Goal: Transaction & Acquisition: Purchase product/service

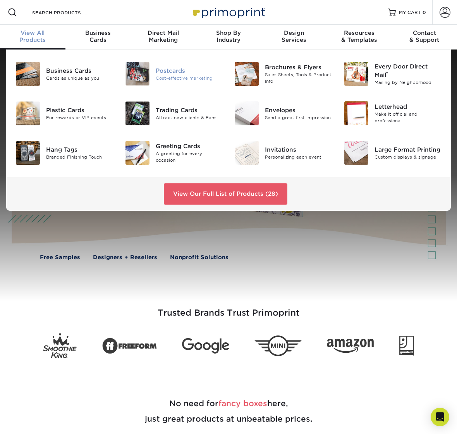
click at [183, 75] on div "Cost-effective marketing" at bounding box center [189, 78] width 67 height 7
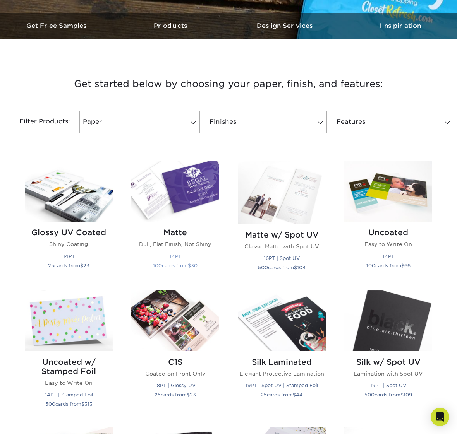
scroll to position [229, 0]
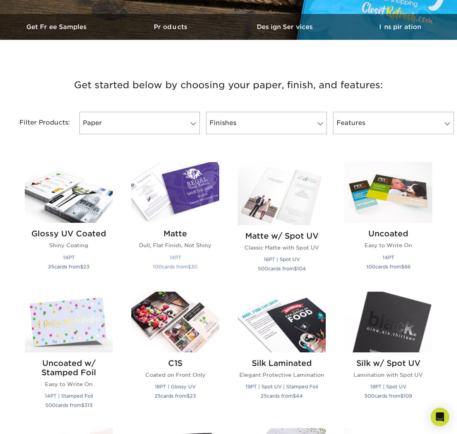
click at [174, 189] on img at bounding box center [175, 192] width 88 height 61
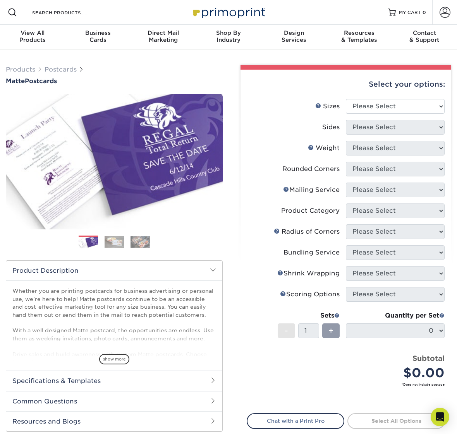
click at [117, 247] on img at bounding box center [113, 242] width 19 height 12
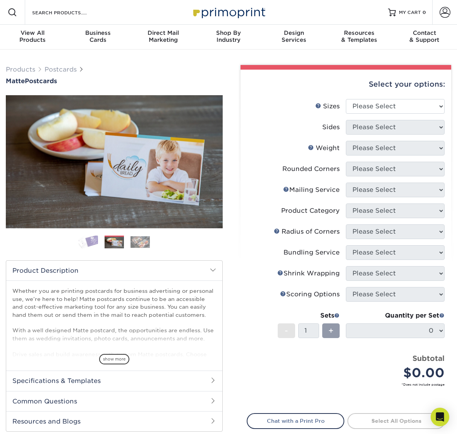
click at [136, 243] on img at bounding box center [139, 242] width 19 height 12
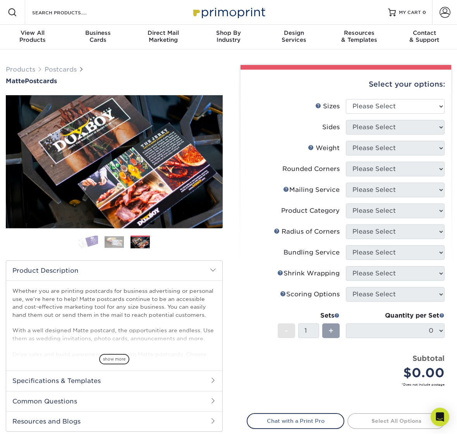
click at [72, 241] on ol at bounding box center [114, 245] width 217 height 19
click at [88, 243] on img at bounding box center [88, 242] width 19 height 14
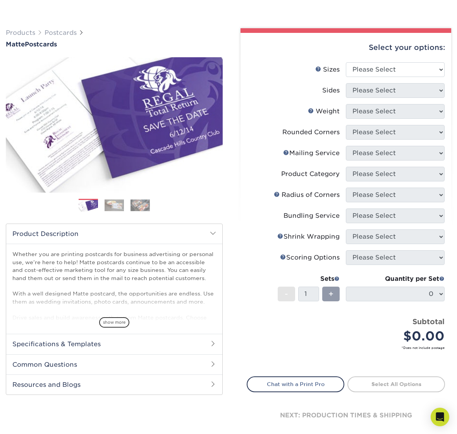
scroll to position [79, 0]
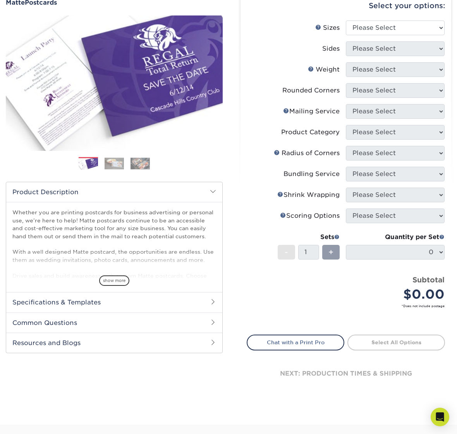
click at [383, 259] on div "Quantity per Set 0 (Price includes envelopes)" at bounding box center [395, 251] width 99 height 36
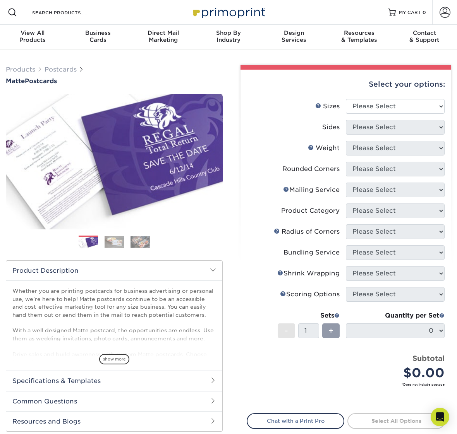
scroll to position [0, 0]
click at [114, 241] on img at bounding box center [113, 242] width 19 height 12
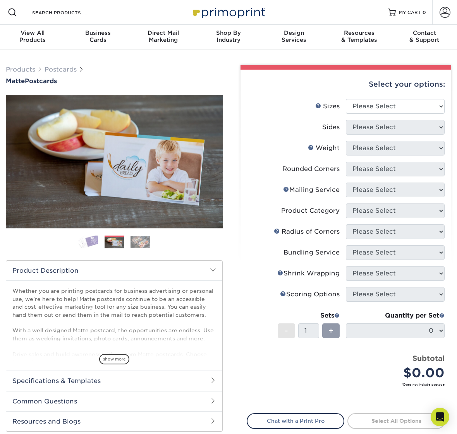
click at [144, 243] on img at bounding box center [139, 242] width 19 height 12
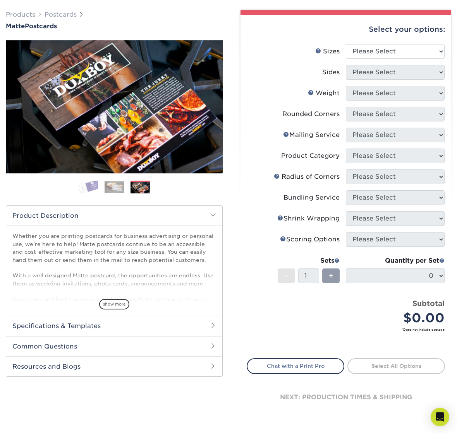
scroll to position [64, 0]
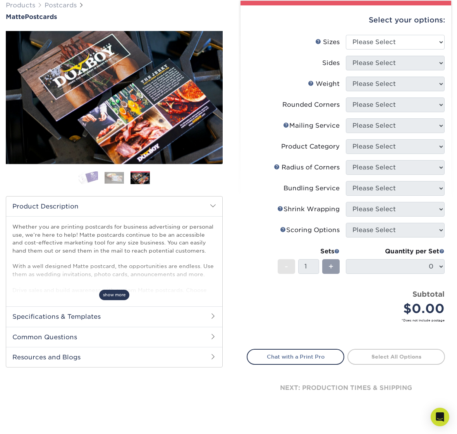
click at [111, 298] on span "show more" at bounding box center [114, 295] width 30 height 10
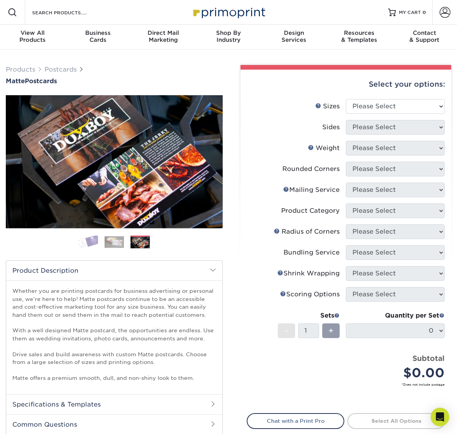
scroll to position [0, 0]
